Goal: Task Accomplishment & Management: Manage account settings

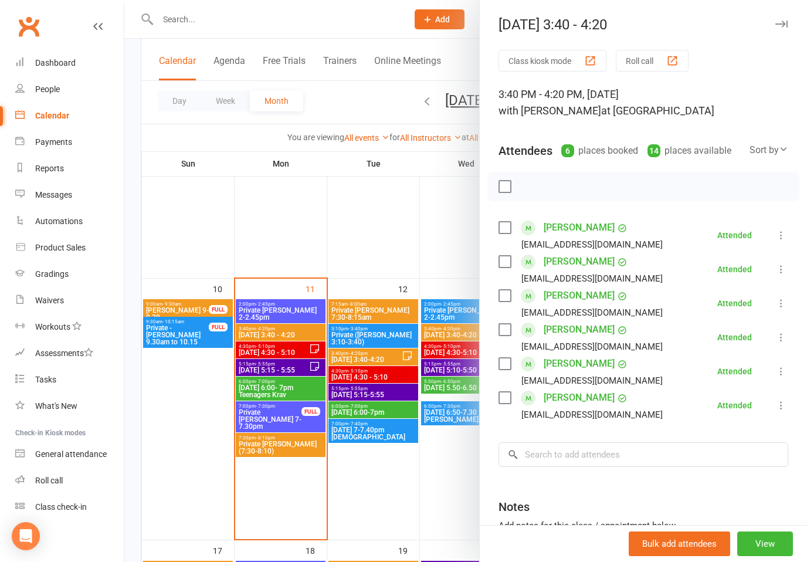
click at [781, 21] on icon "button" at bounding box center [781, 24] width 12 height 7
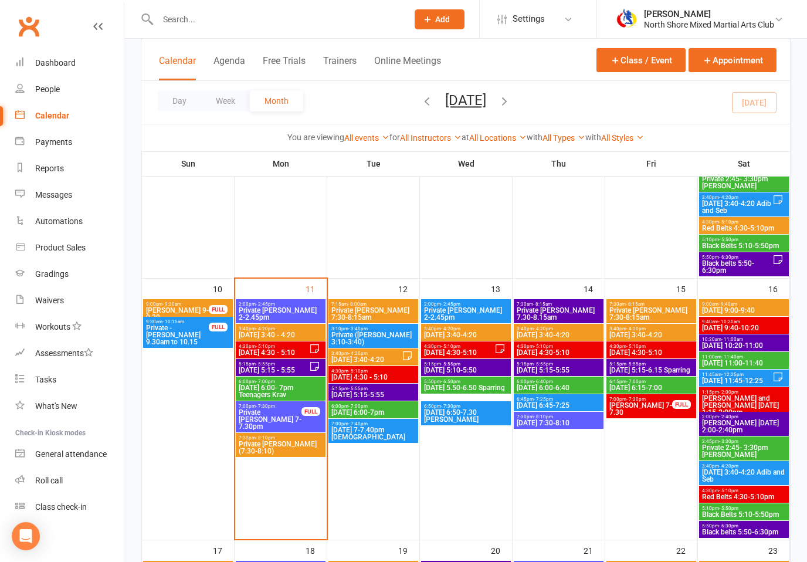
click at [314, 353] on icon at bounding box center [314, 348] width 8 height 8
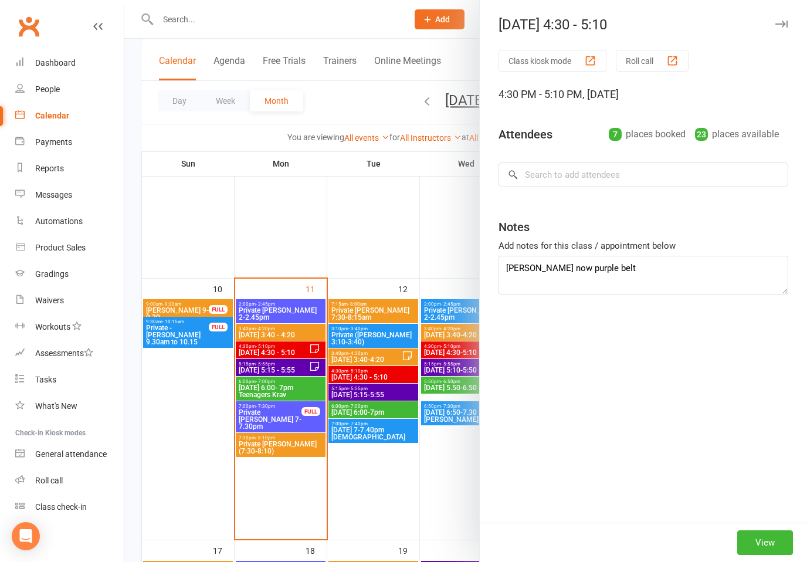
type textarea "[PERSON_NAME] now purple belt [PERSON_NAME] sick - apologies"
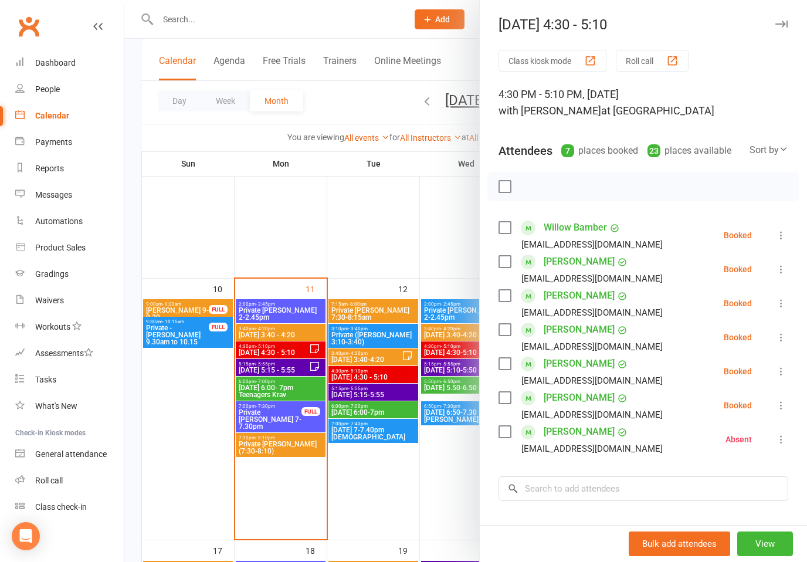
click at [781, 225] on li "Willow Bamber [EMAIL_ADDRESS][DOMAIN_NAME] Booked More info Remove Check in Mar…" at bounding box center [644, 235] width 290 height 34
click at [781, 236] on icon at bounding box center [781, 235] width 12 height 12
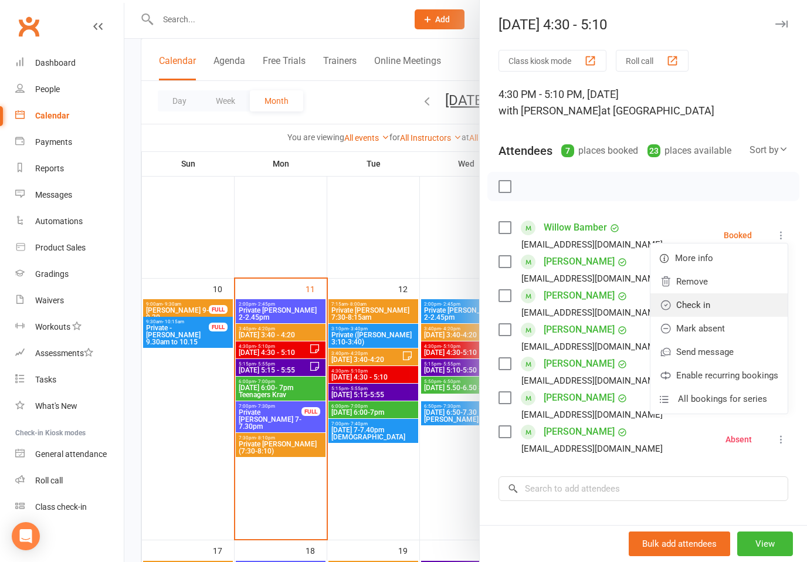
click at [703, 303] on link "Check in" at bounding box center [718, 304] width 137 height 23
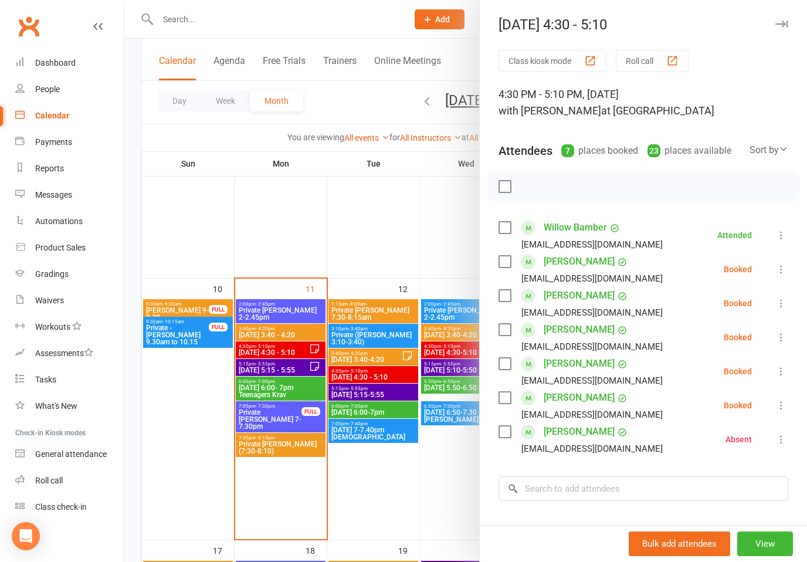
click at [778, 272] on icon at bounding box center [781, 269] width 12 height 12
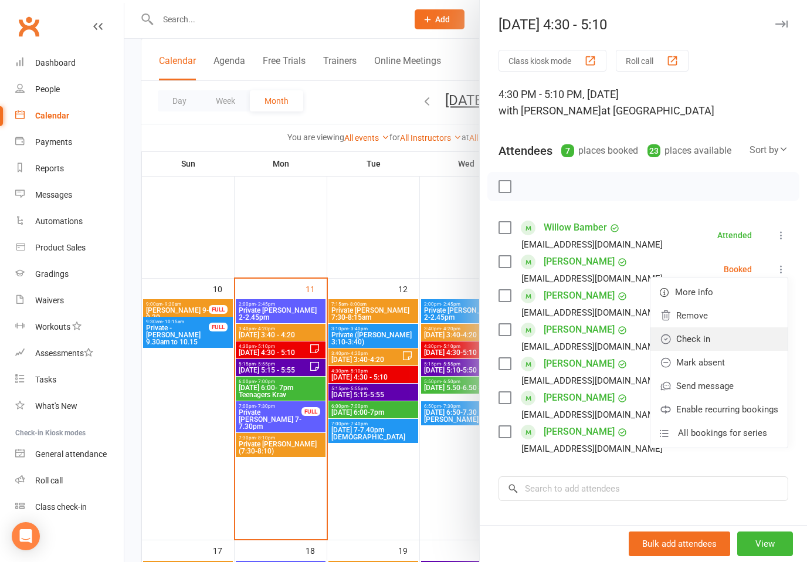
click at [700, 338] on link "Check in" at bounding box center [718, 338] width 137 height 23
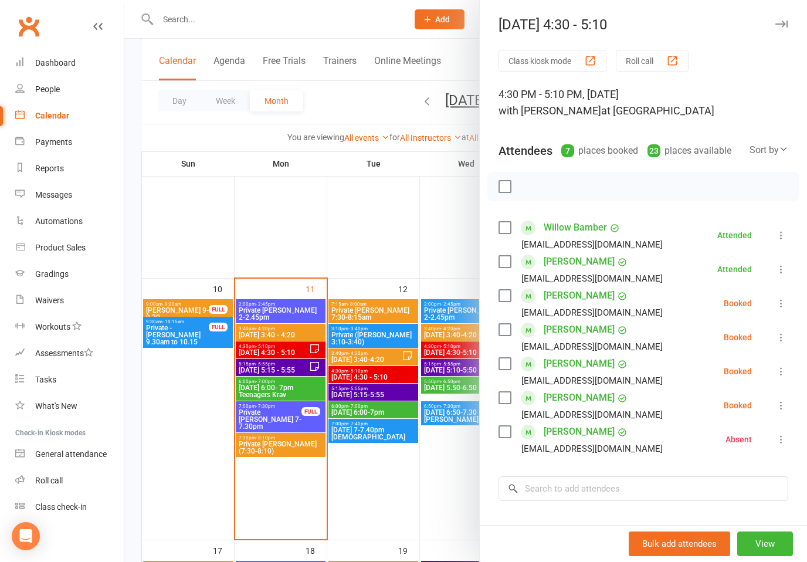
click at [780, 307] on icon at bounding box center [781, 303] width 12 height 12
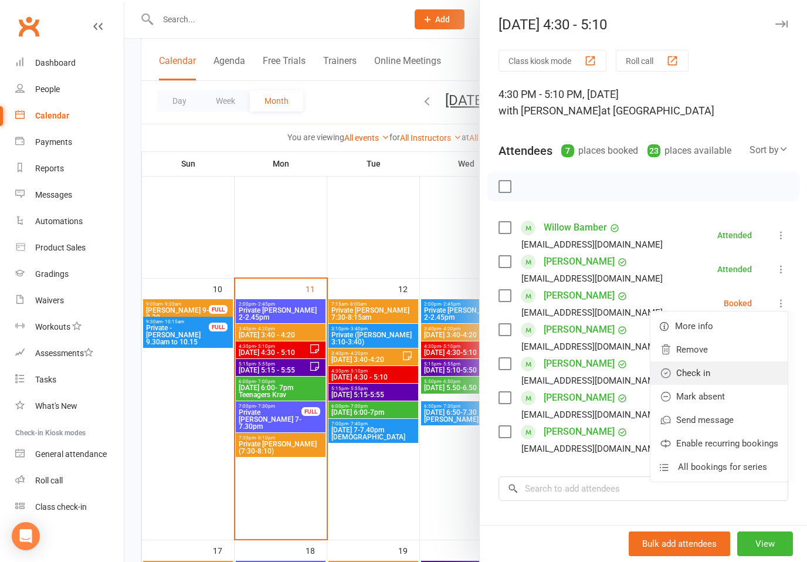
click at [697, 372] on link "Check in" at bounding box center [718, 372] width 137 height 23
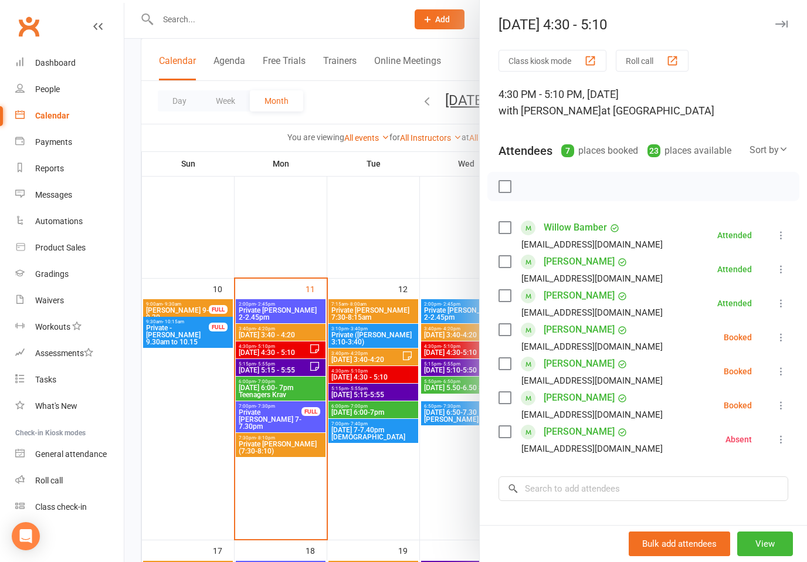
click at [785, 404] on icon at bounding box center [781, 405] width 12 height 12
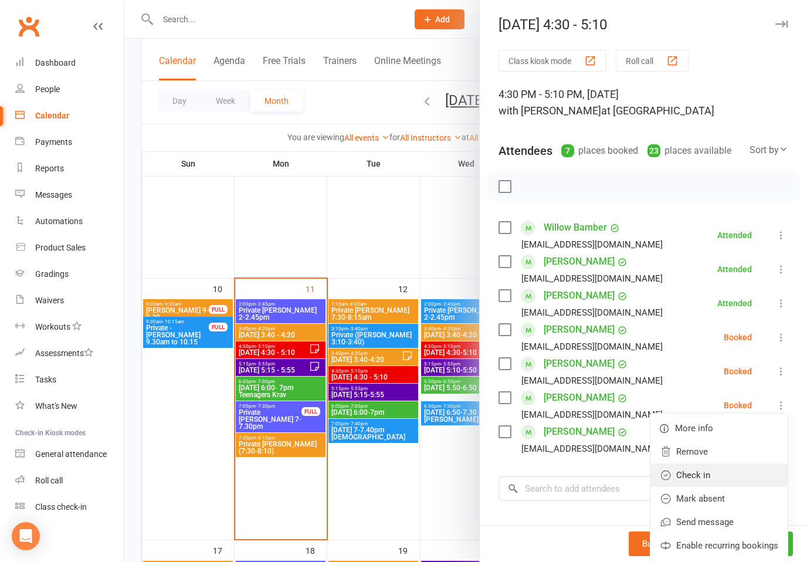
click at [703, 477] on link "Check in" at bounding box center [718, 474] width 137 height 23
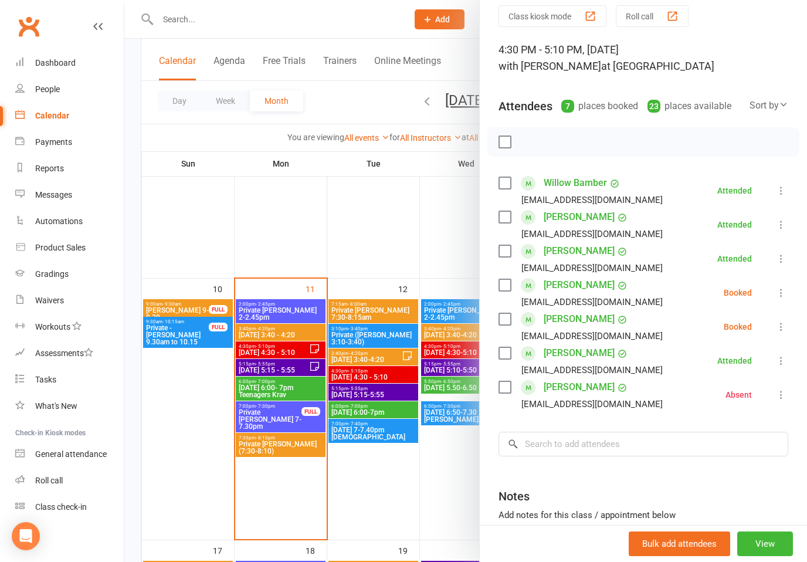
scroll to position [50, 0]
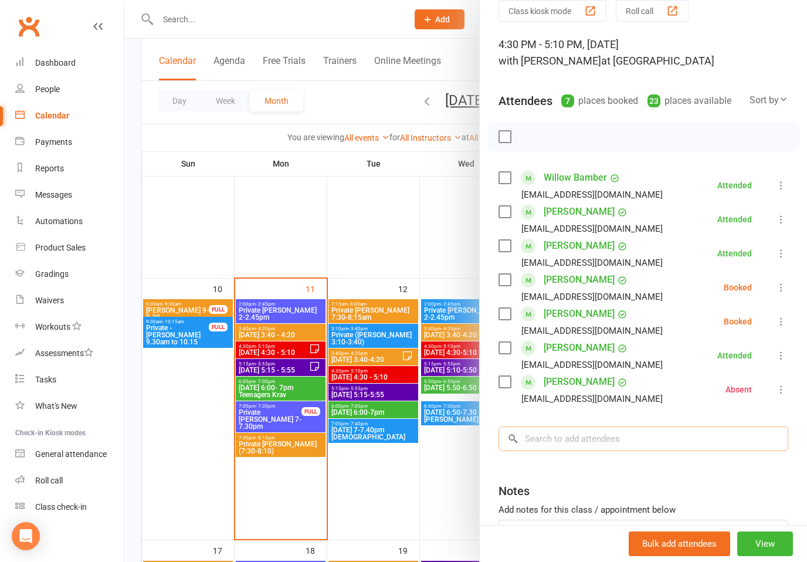
click at [595, 438] on input "search" at bounding box center [644, 438] width 290 height 25
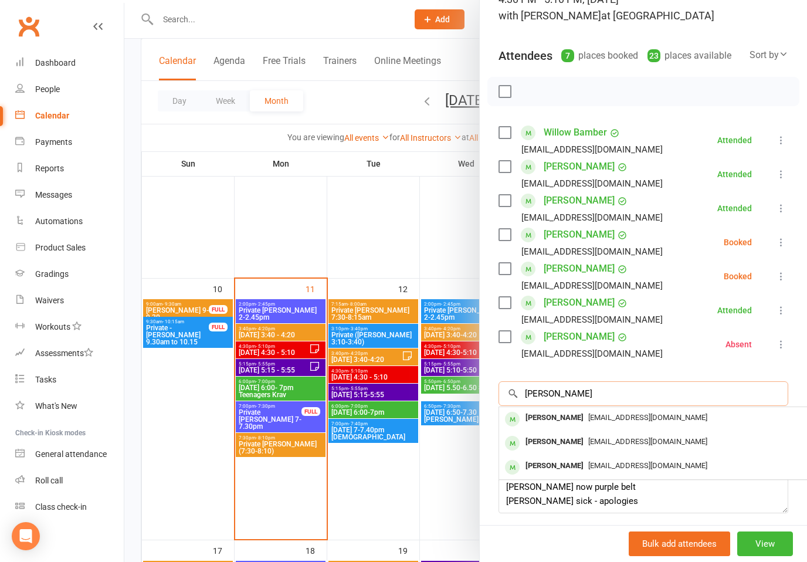
scroll to position [96, 0]
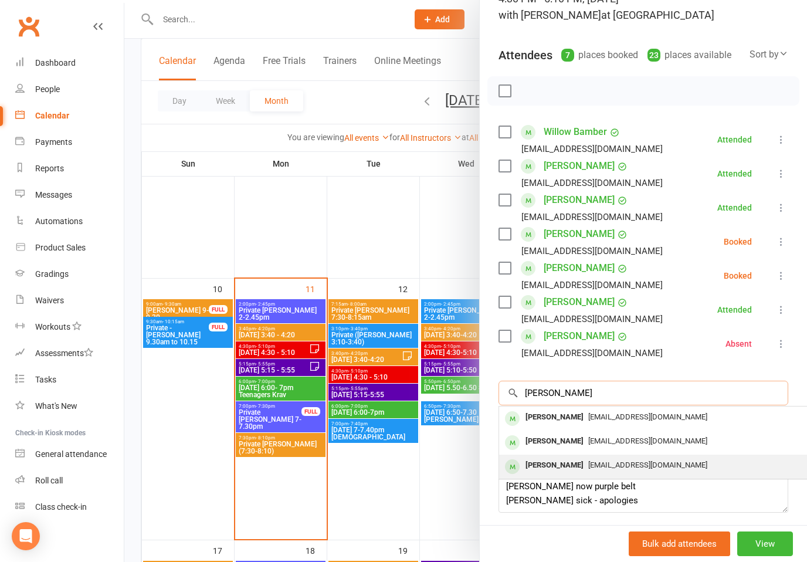
type input "[PERSON_NAME]"
click at [628, 466] on span "[EMAIL_ADDRESS][DOMAIN_NAME]" at bounding box center [647, 464] width 119 height 9
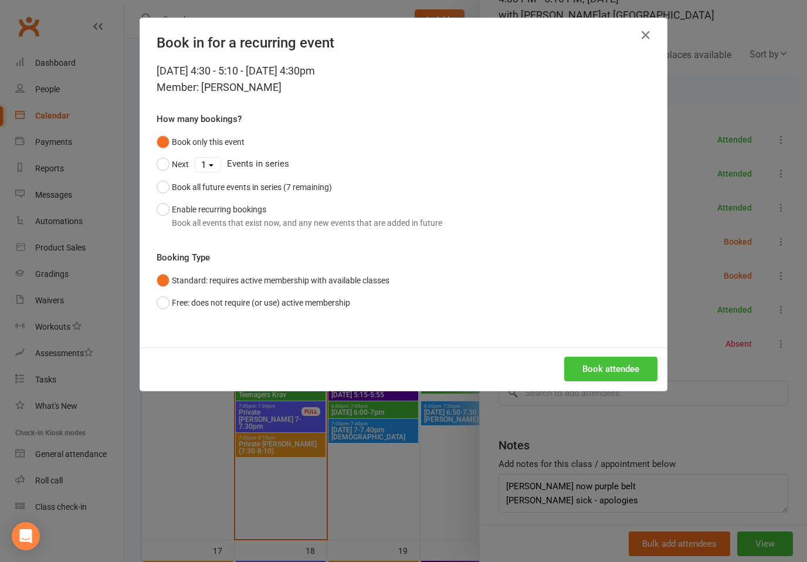
click at [618, 366] on button "Book attendee" at bounding box center [610, 369] width 93 height 25
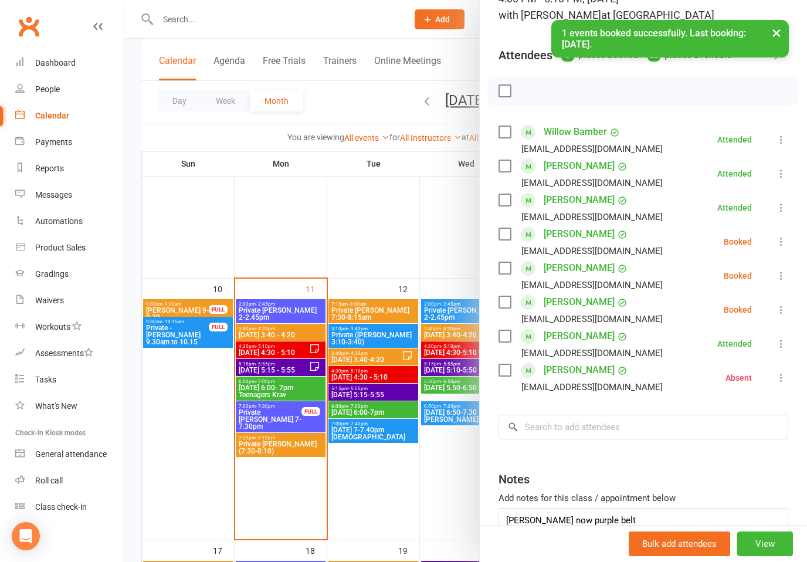
click at [787, 272] on icon at bounding box center [781, 276] width 12 height 12
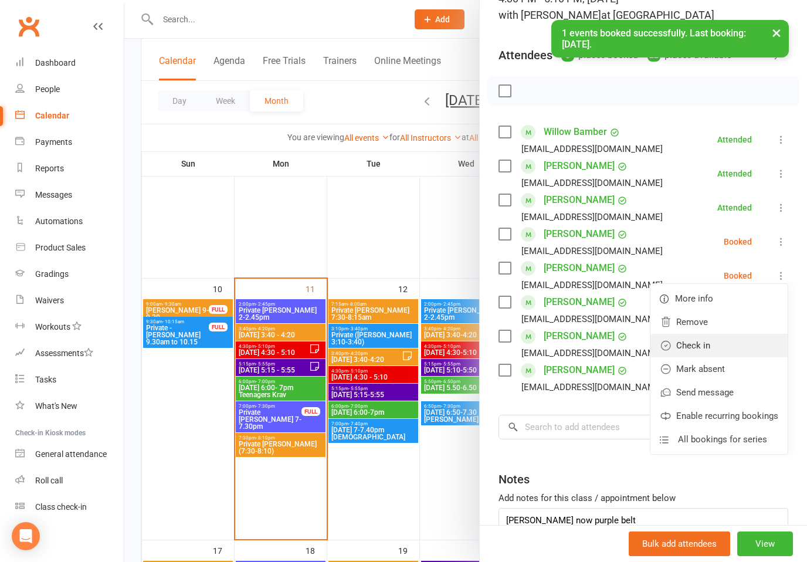
click at [707, 348] on link "Check in" at bounding box center [718, 345] width 137 height 23
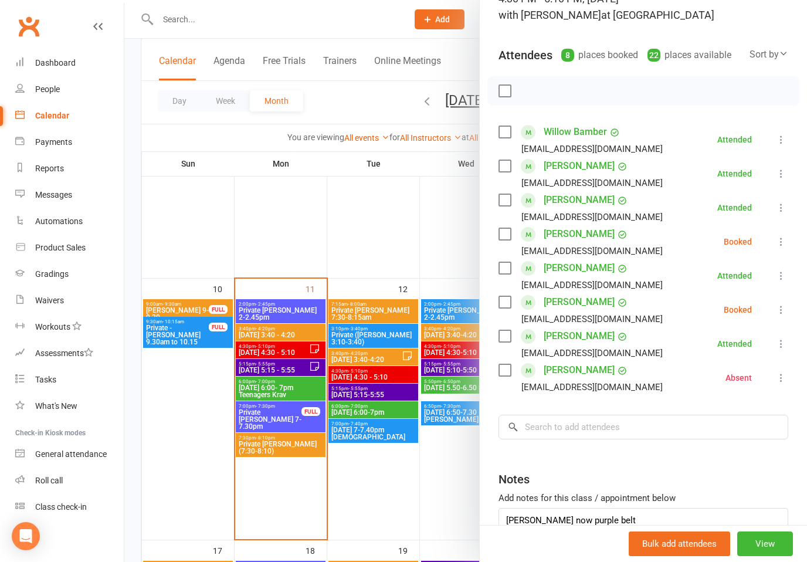
click at [785, 238] on icon at bounding box center [781, 242] width 12 height 12
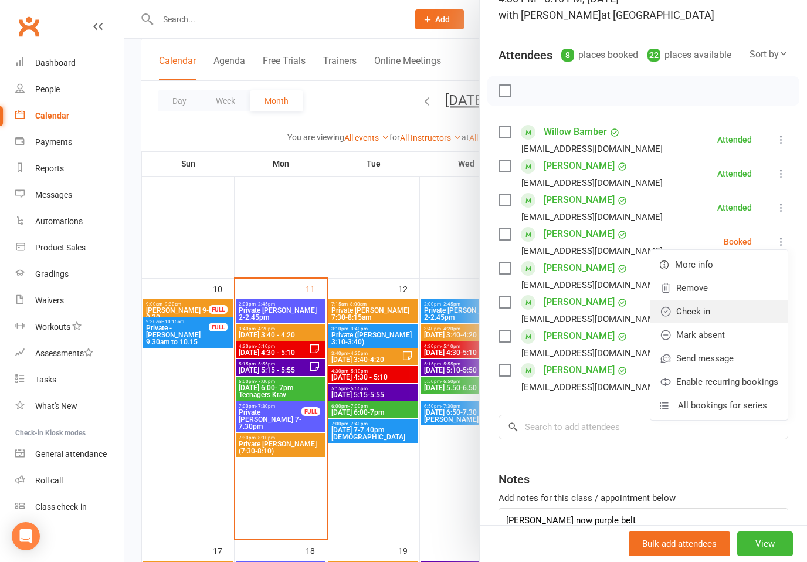
click at [705, 311] on link "Check in" at bounding box center [718, 311] width 137 height 23
